Goal: Transaction & Acquisition: Book appointment/travel/reservation

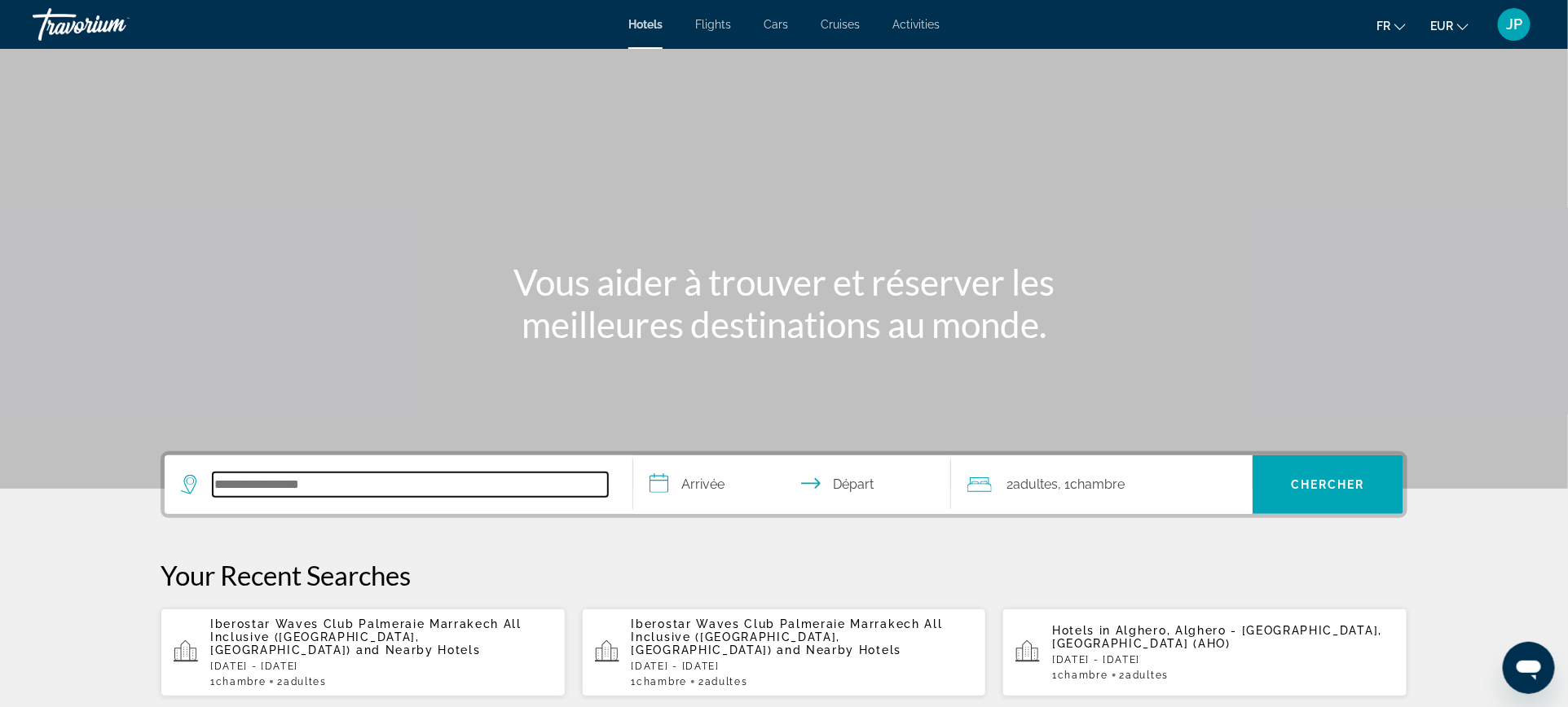
click at [374, 488] on input "Search hotel destination" at bounding box center [410, 485] width 395 height 25
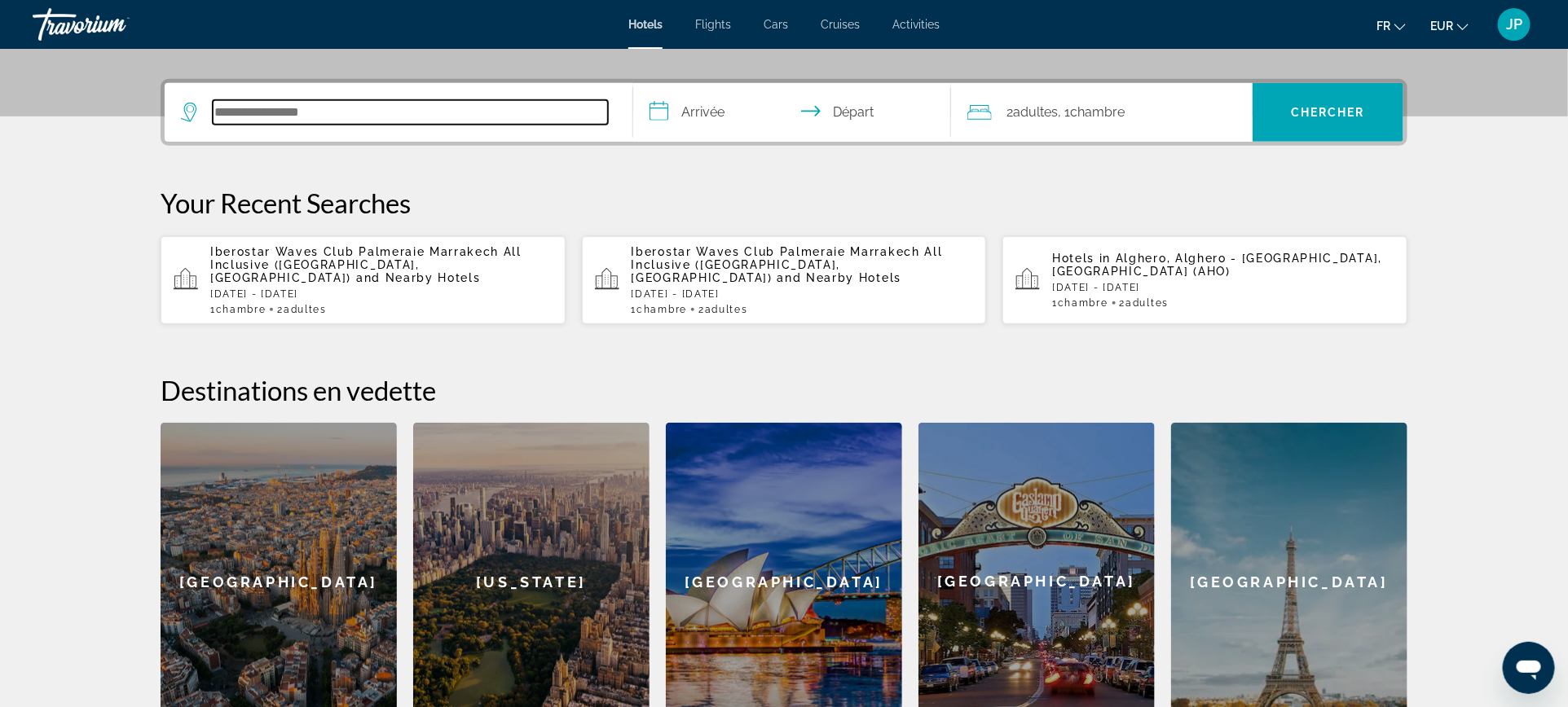
scroll to position [397, 0]
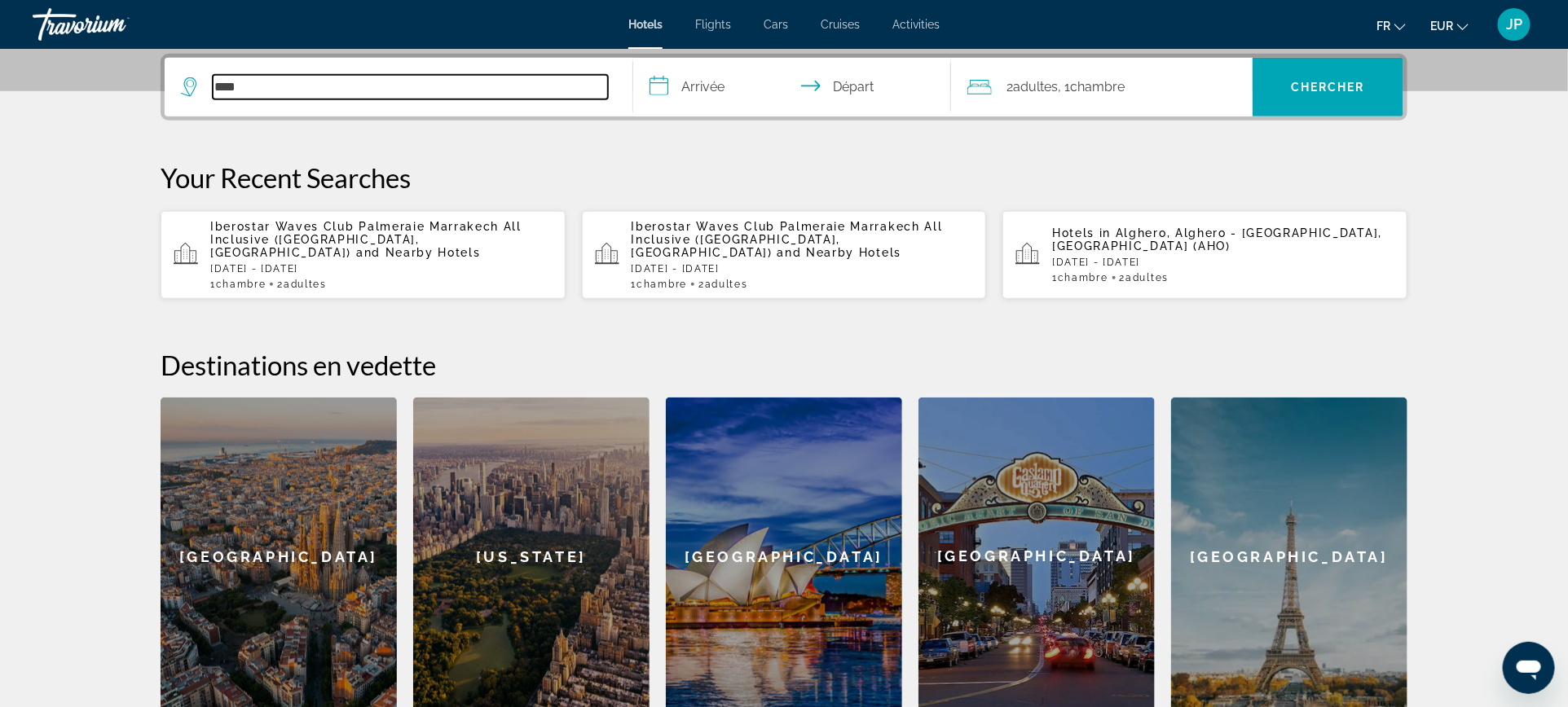
type input "****"
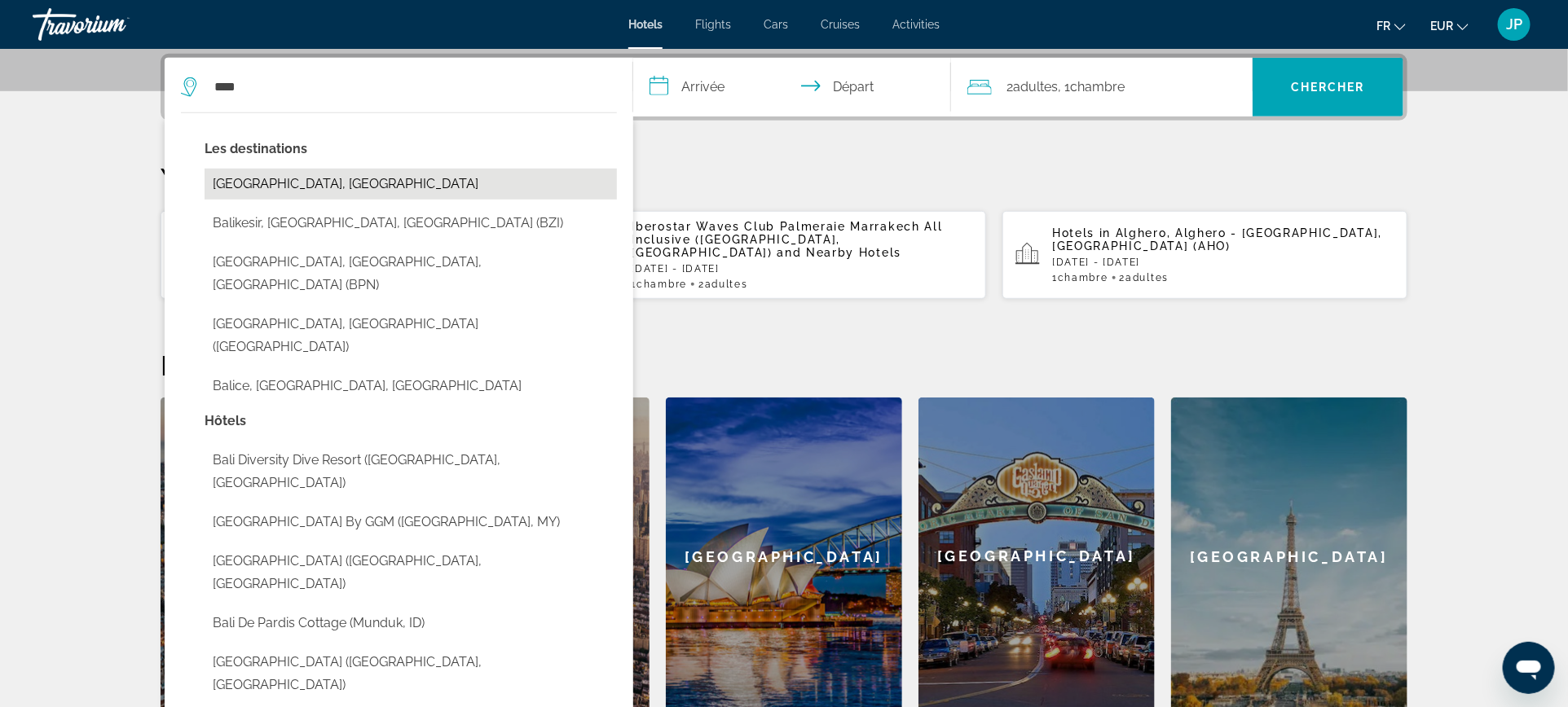
click at [274, 188] on button "[GEOGRAPHIC_DATA], [GEOGRAPHIC_DATA]" at bounding box center [410, 184] width 413 height 31
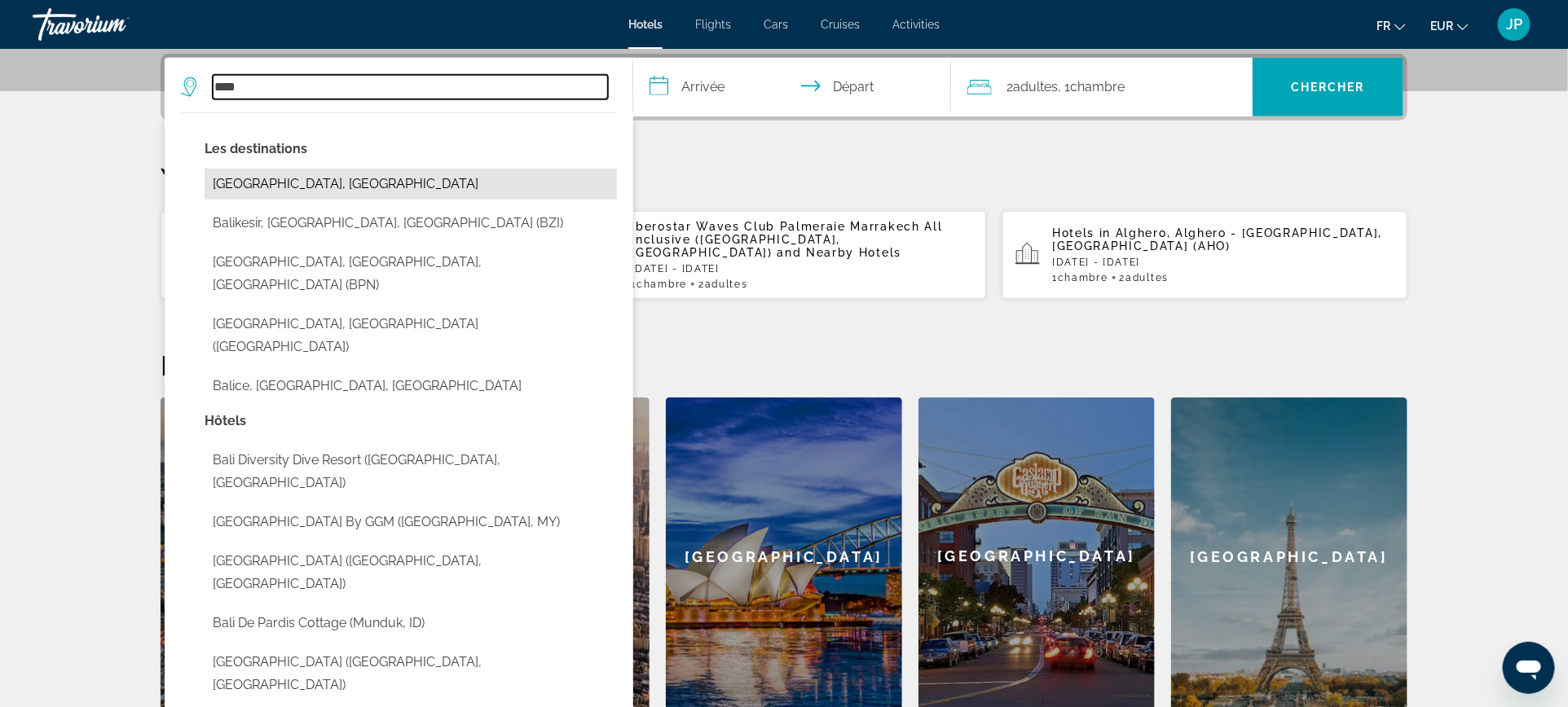
type input "**********"
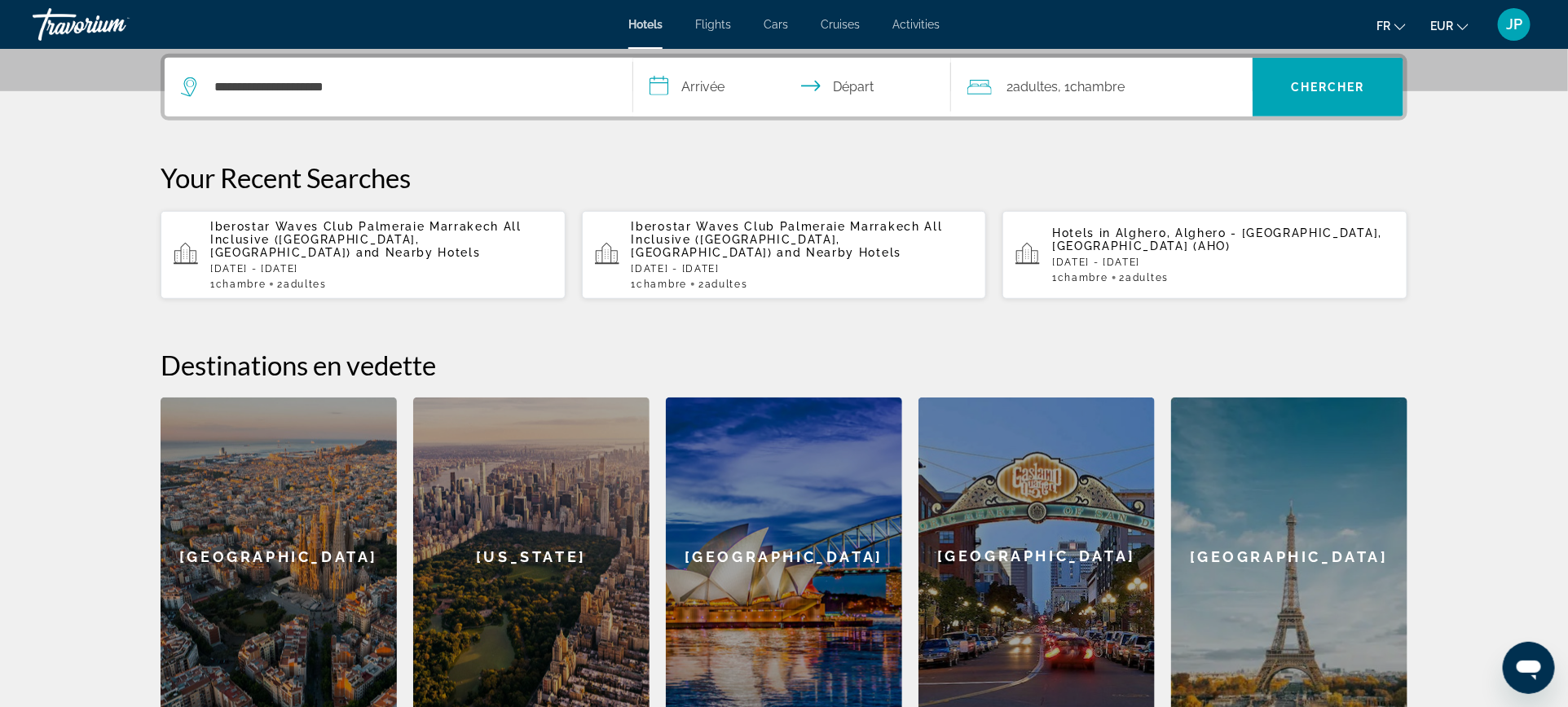
click at [713, 85] on input "**********" at bounding box center [795, 90] width 324 height 64
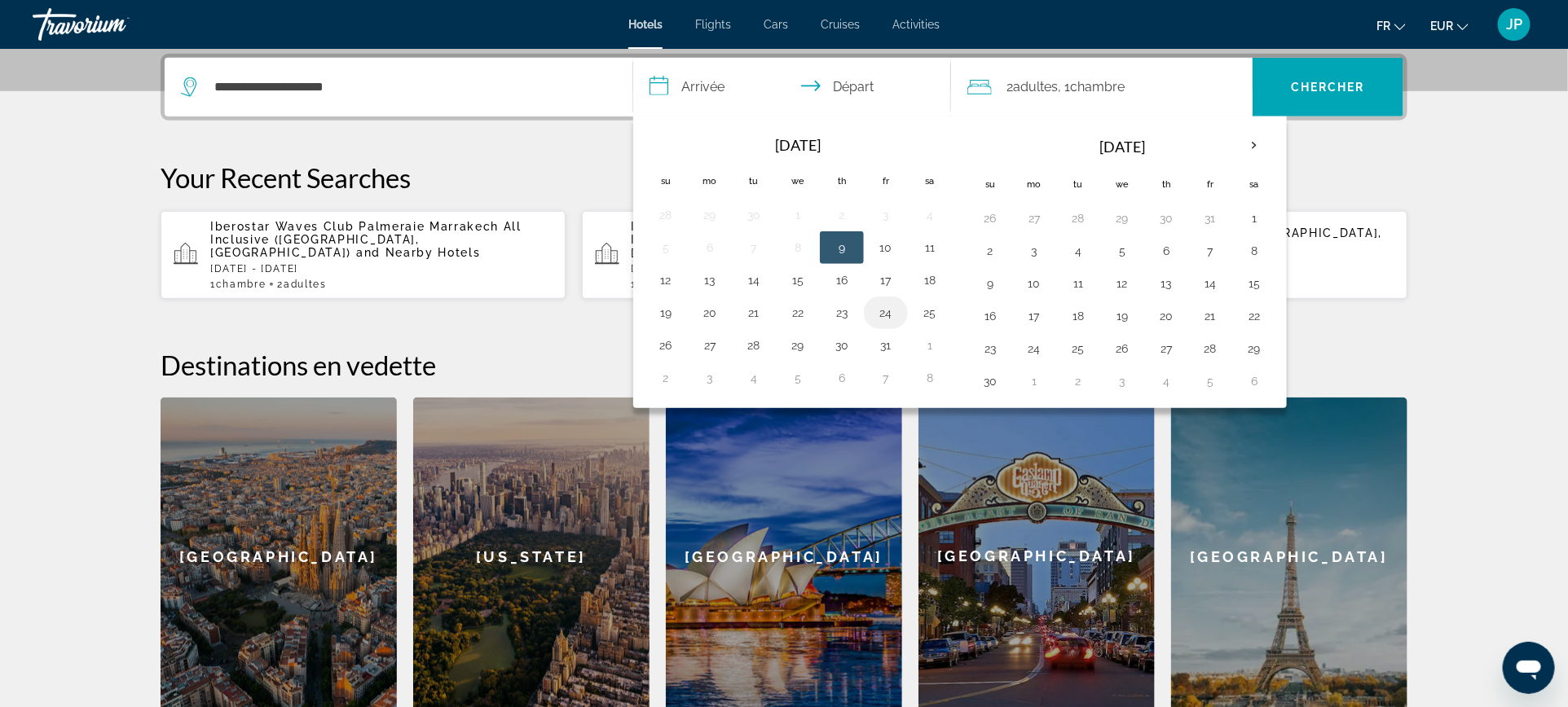
click at [884, 312] on button "24" at bounding box center [886, 313] width 26 height 23
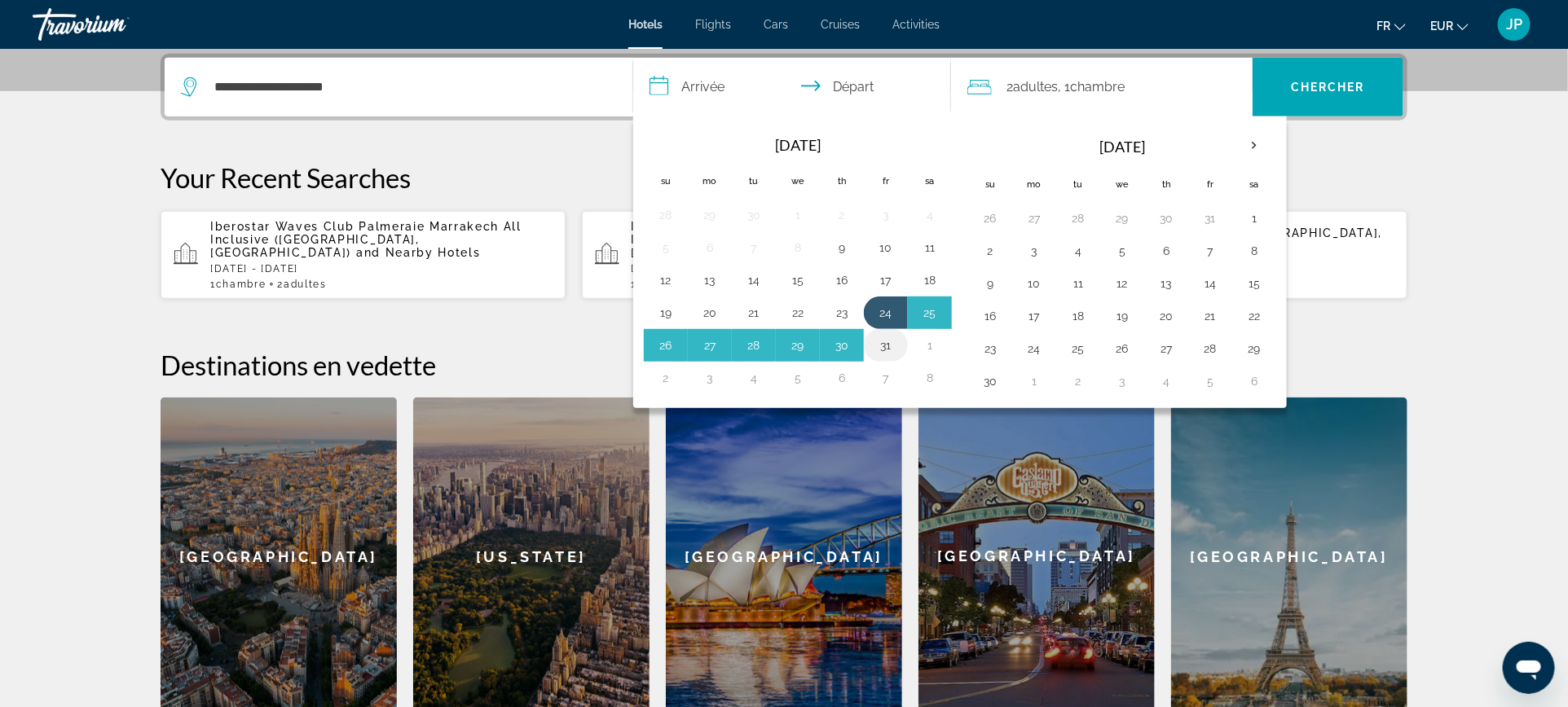
click at [884, 341] on button "31" at bounding box center [886, 345] width 26 height 23
type input "**********"
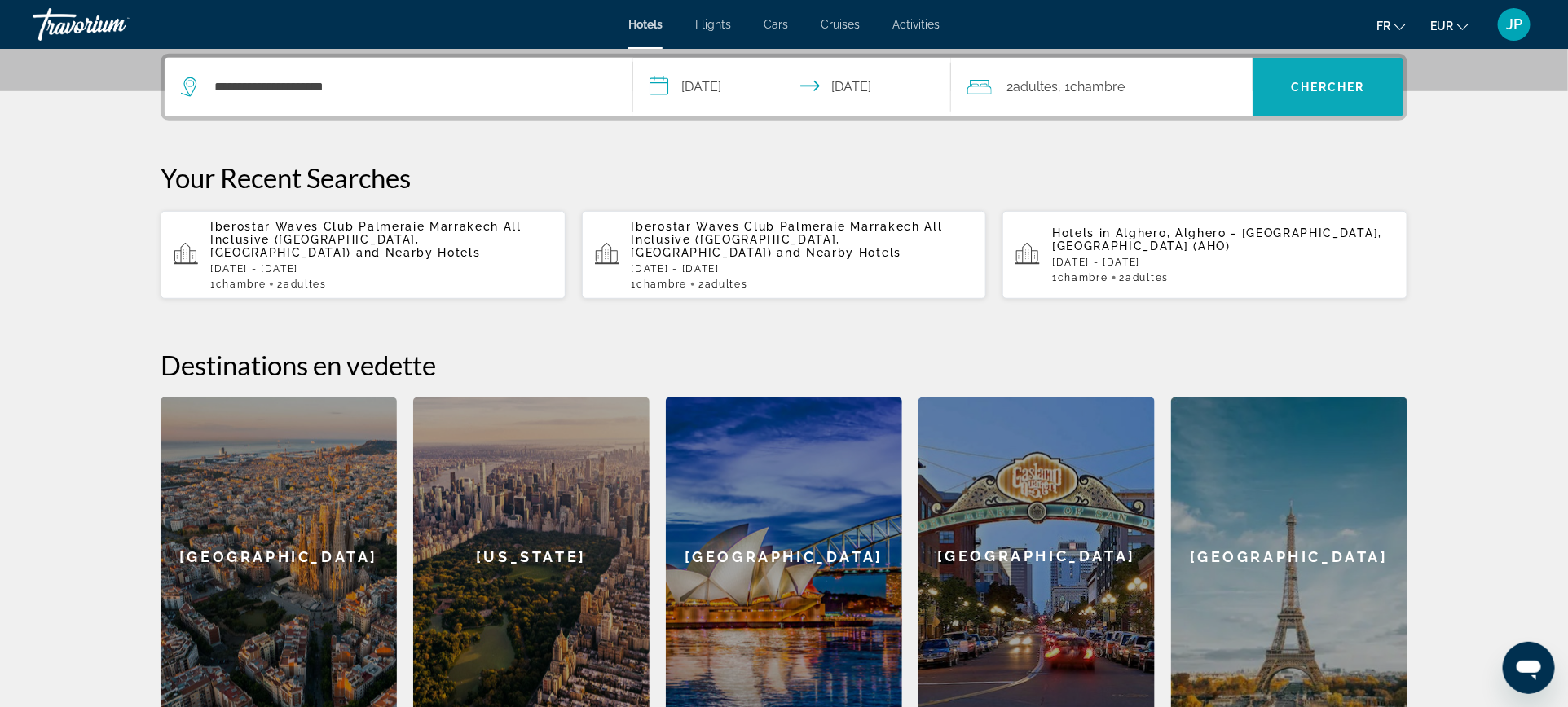
click at [1335, 81] on span "Chercher" at bounding box center [1327, 87] width 74 height 13
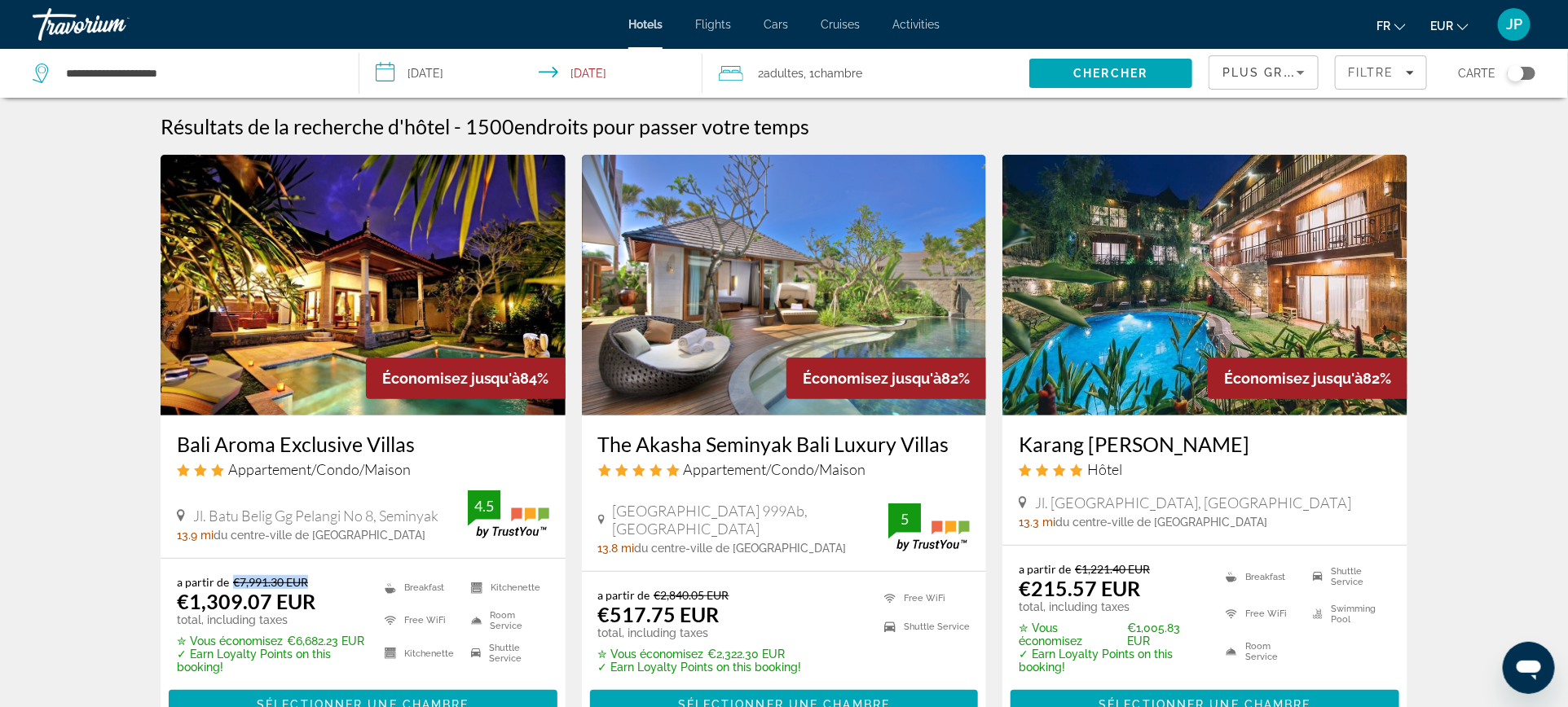
drag, startPoint x: 319, startPoint y: 578, endPoint x: 232, endPoint y: 581, distance: 87.1
click at [232, 581] on p "a partir de €7,991.30 EUR" at bounding box center [271, 581] width 188 height 14
drag, startPoint x: 331, startPoint y: 604, endPoint x: 135, endPoint y: 600, distance: 196.0
drag, startPoint x: 749, startPoint y: 598, endPoint x: 654, endPoint y: 598, distance: 95.0
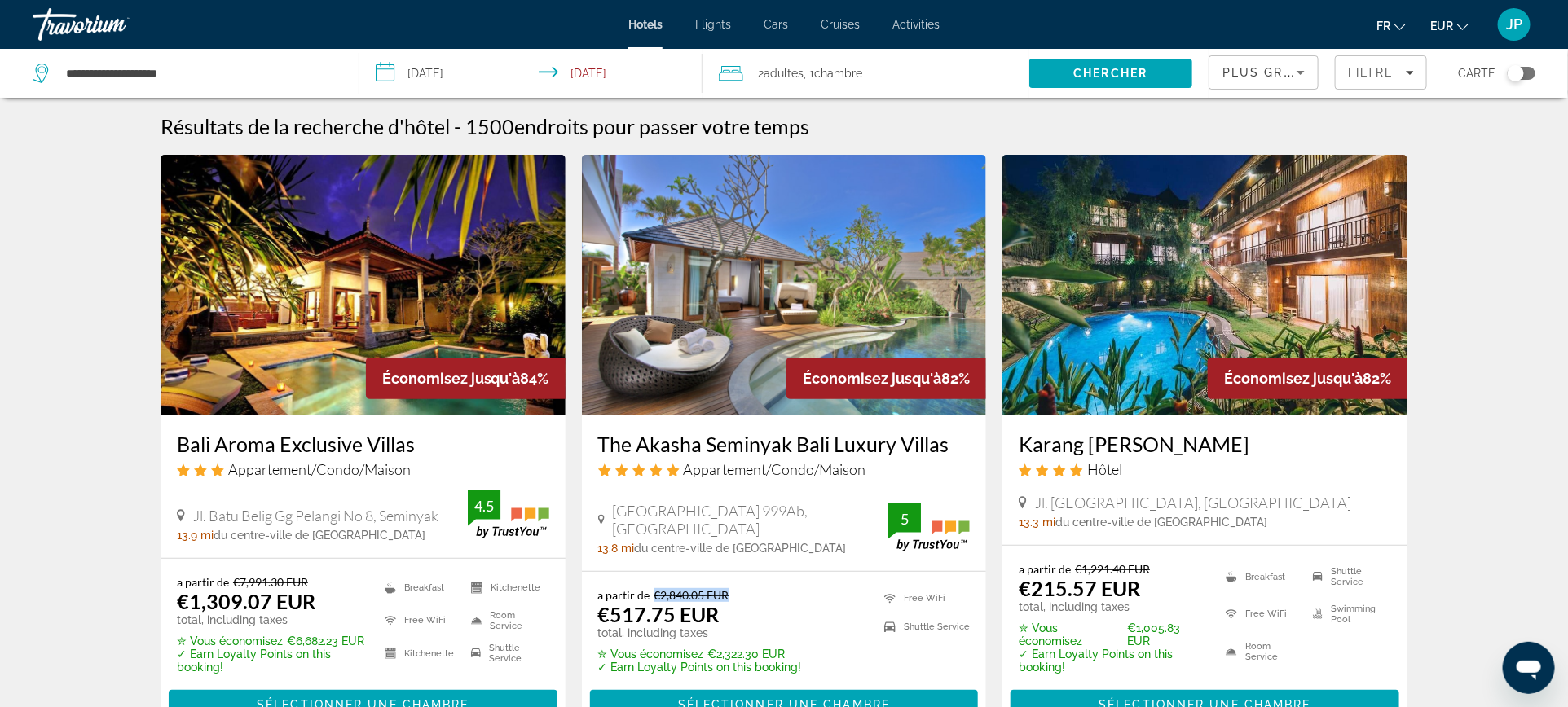
click at [654, 598] on p "a partir de €2,840.05 EUR" at bounding box center [700, 595] width 204 height 14
drag, startPoint x: 735, startPoint y: 617, endPoint x: 595, endPoint y: 622, distance: 140.1
click at [595, 623] on div "a partir de €2,840.05 EUR €517.75 EUR total, including taxes ✮ Vous économisez …" at bounding box center [784, 654] width 405 height 164
click at [1372, 80] on span "Filters" at bounding box center [1380, 72] width 90 height 39
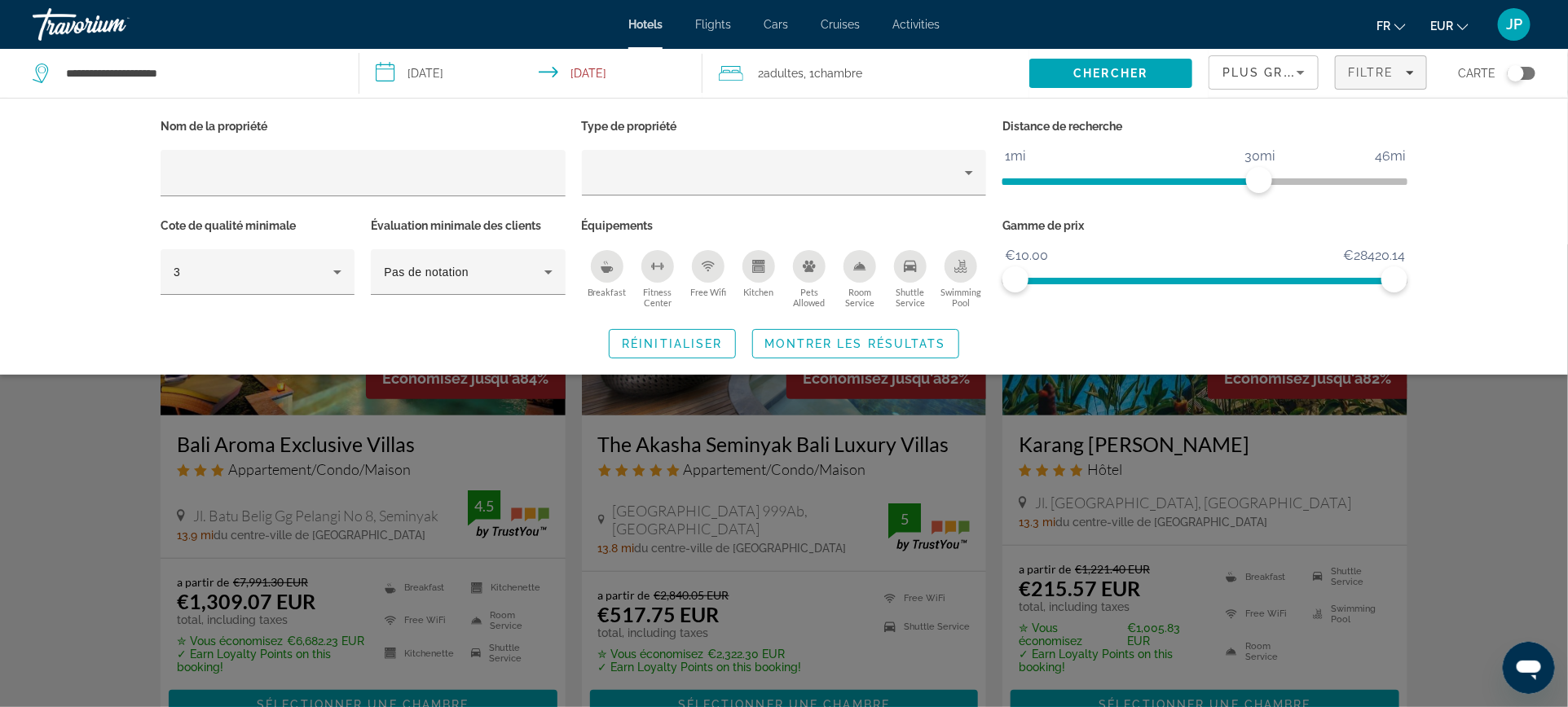
click at [1525, 77] on div "Toggle map" at bounding box center [1522, 73] width 27 height 13
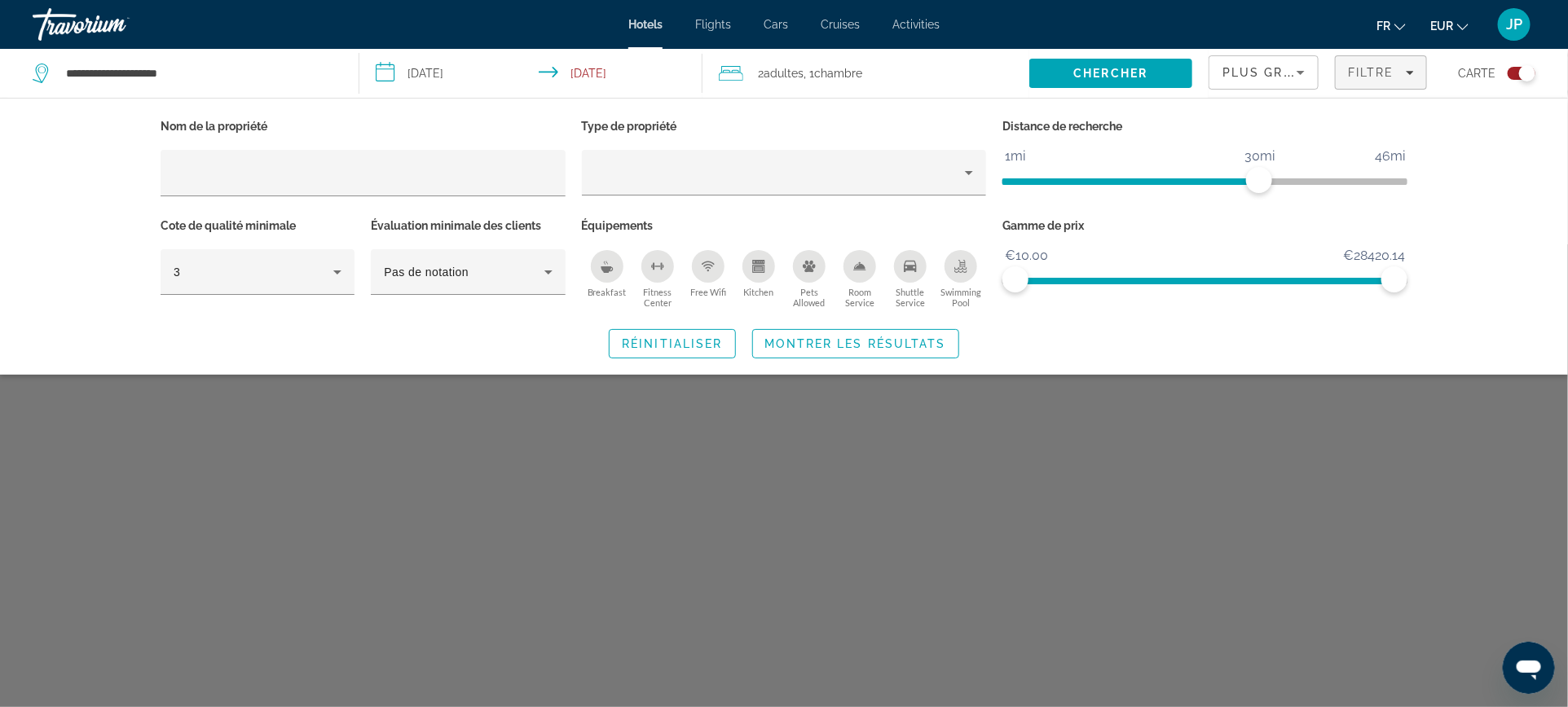
scroll to position [97, 0]
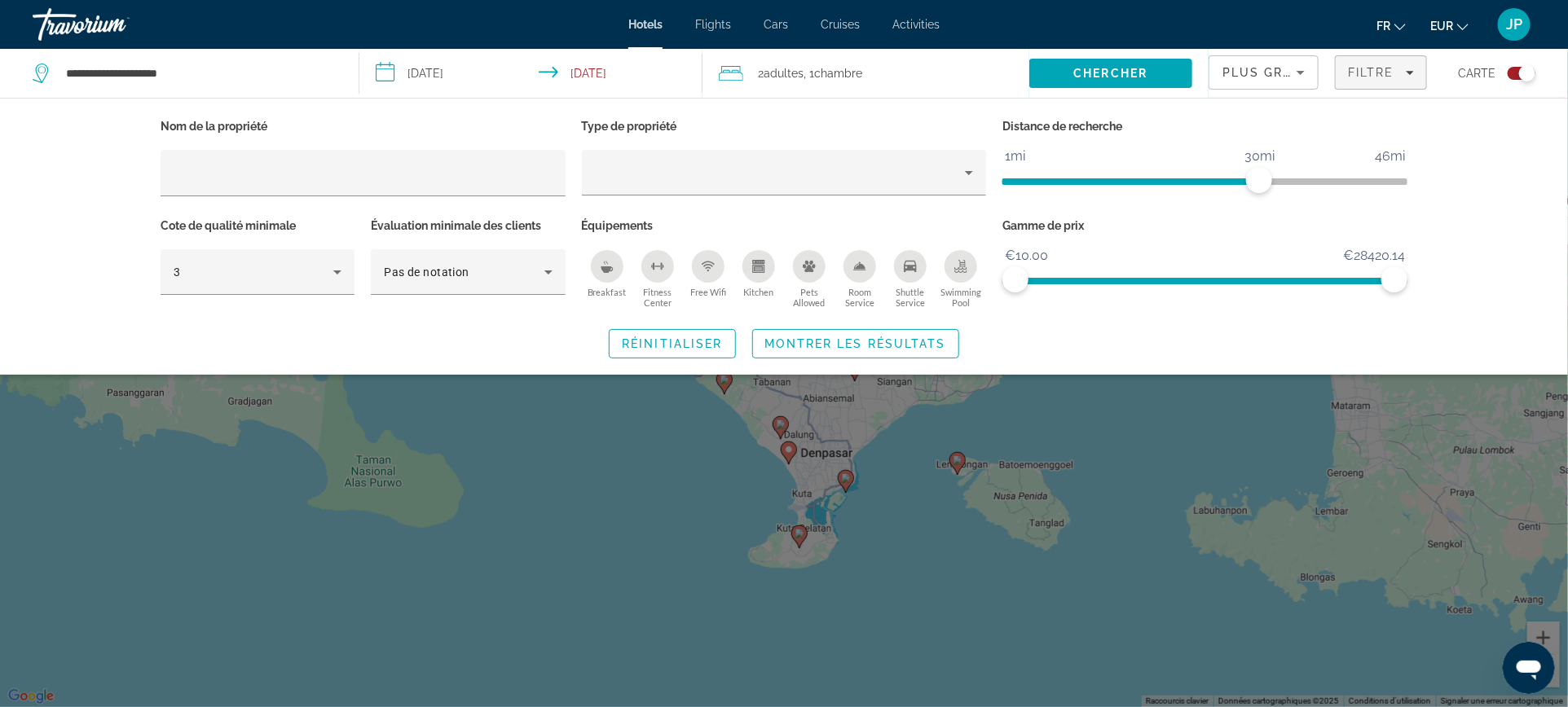
click at [944, 543] on div "Search widget" at bounding box center [784, 476] width 1568 height 463
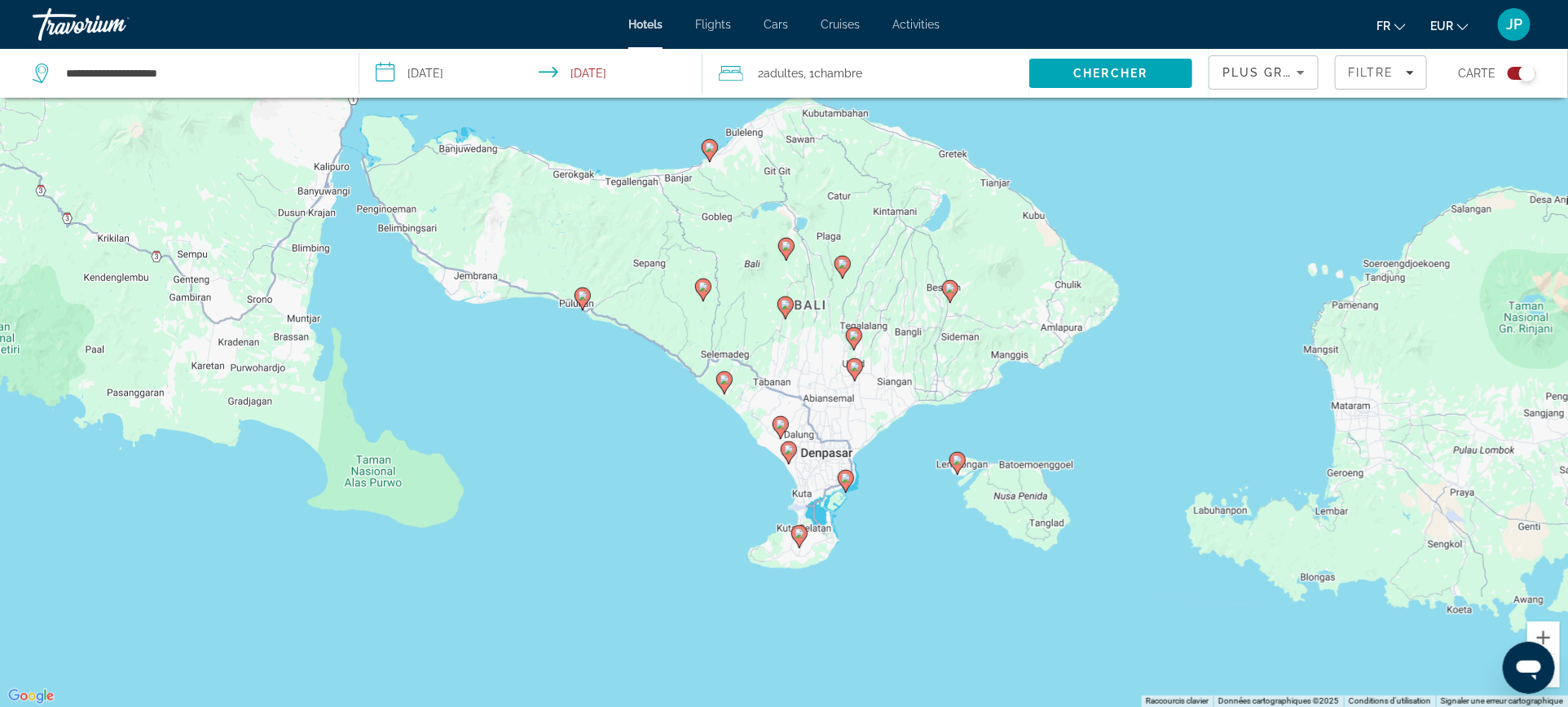
click at [1514, 73] on div "Toggle map" at bounding box center [1522, 73] width 27 height 13
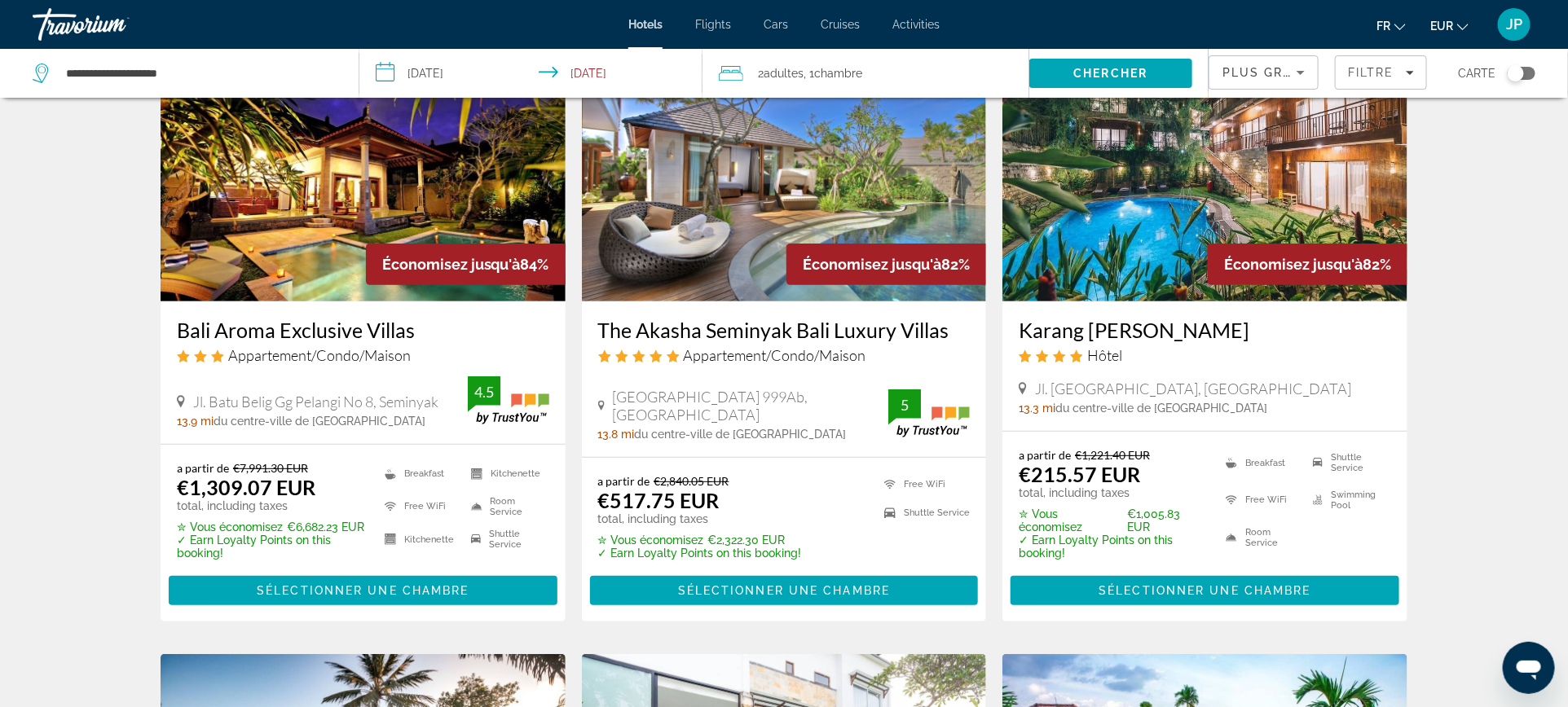
scroll to position [0, 0]
